Goal: Transaction & Acquisition: Purchase product/service

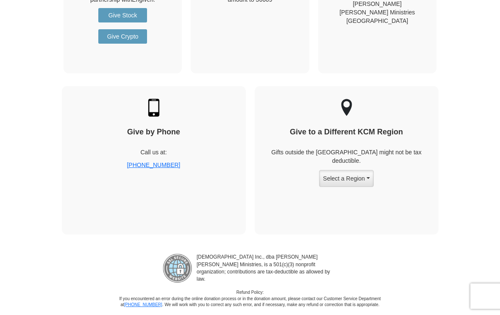
scroll to position [1127, 0]
click at [351, 170] on button "Select a Region" at bounding box center [346, 178] width 54 height 17
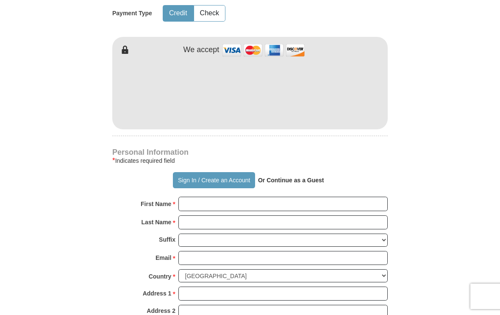
scroll to position [421, 0]
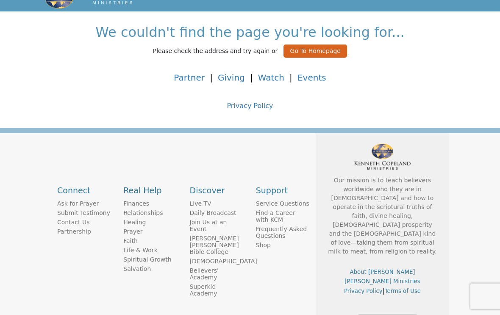
scroll to position [41, 0]
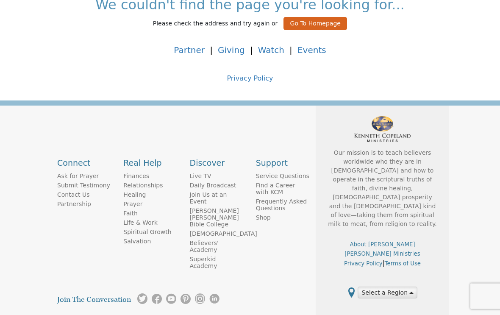
click at [403, 287] on button "Select a Region" at bounding box center [387, 293] width 59 height 12
click at [410, 287] on button "Select a Region" at bounding box center [387, 293] width 59 height 12
click at [388, 287] on button "Select a Region" at bounding box center [387, 293] width 59 height 12
click at [373, 287] on button "Select a Region" at bounding box center [387, 293] width 59 height 12
